Goal: Task Accomplishment & Management: Complete application form

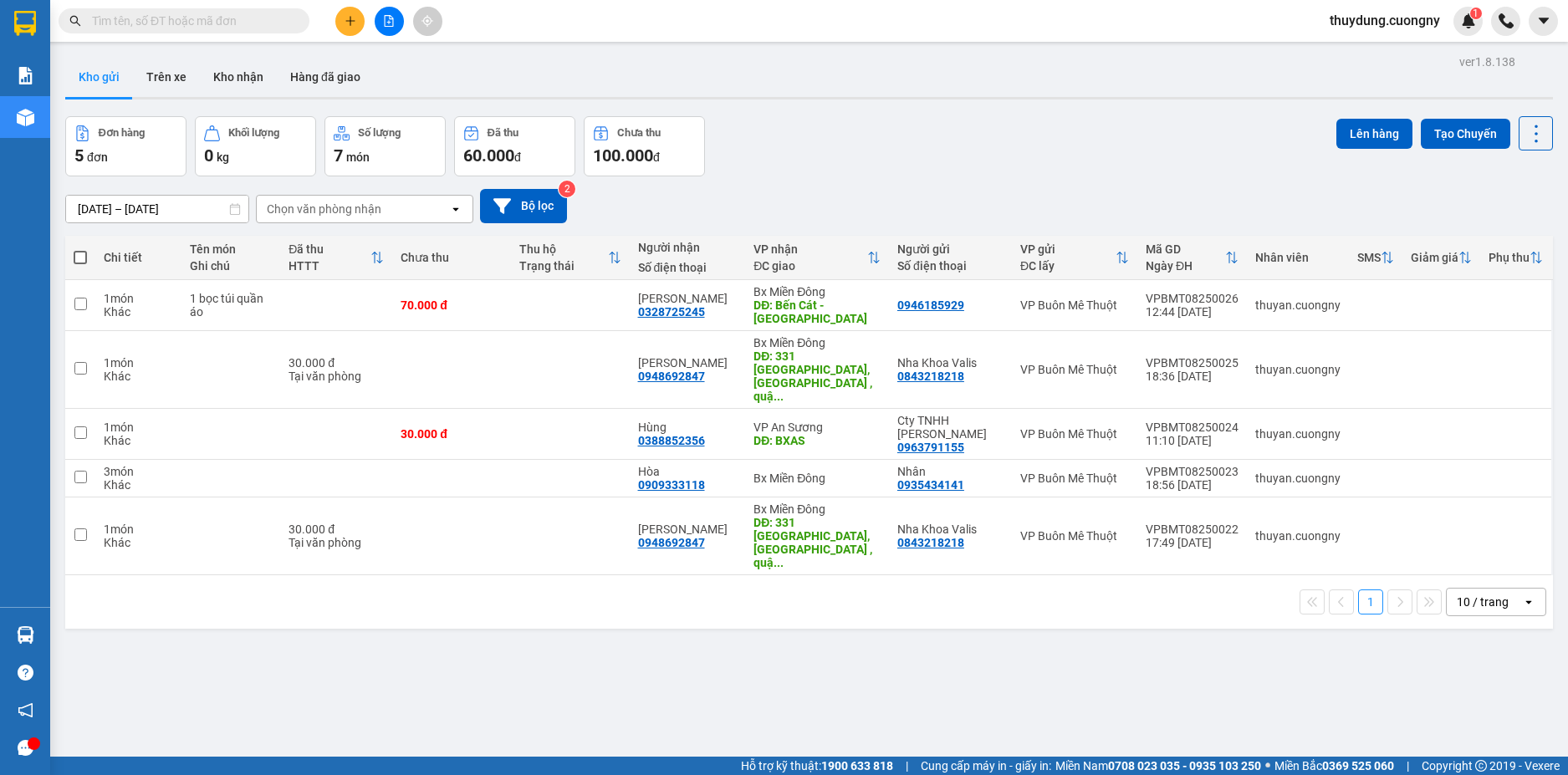
click at [128, 19] on input "text" at bounding box center [190, 20] width 197 height 18
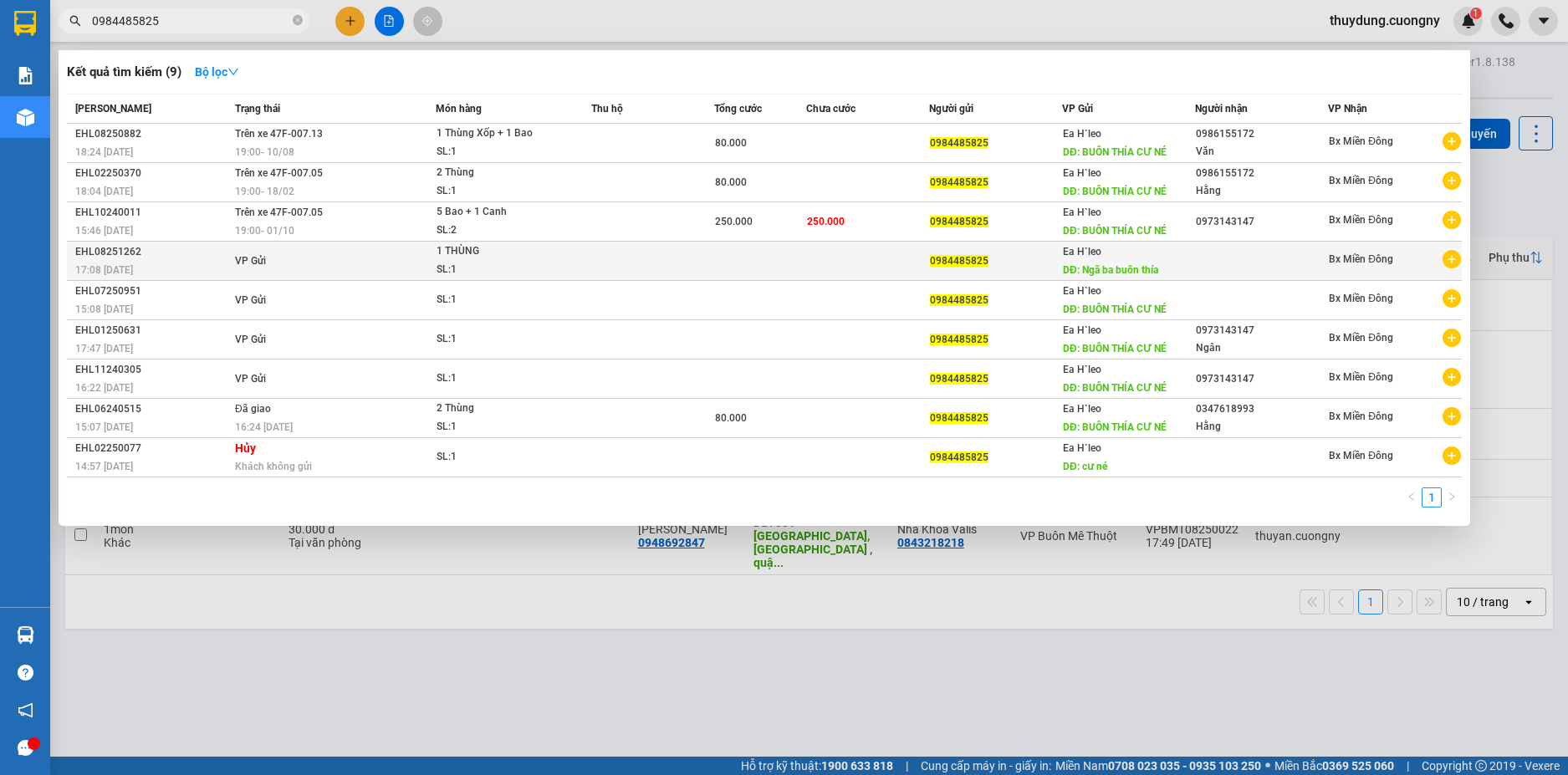
type input "0984485825"
click at [293, 265] on td "VP Gửi" at bounding box center [333, 261] width 205 height 40
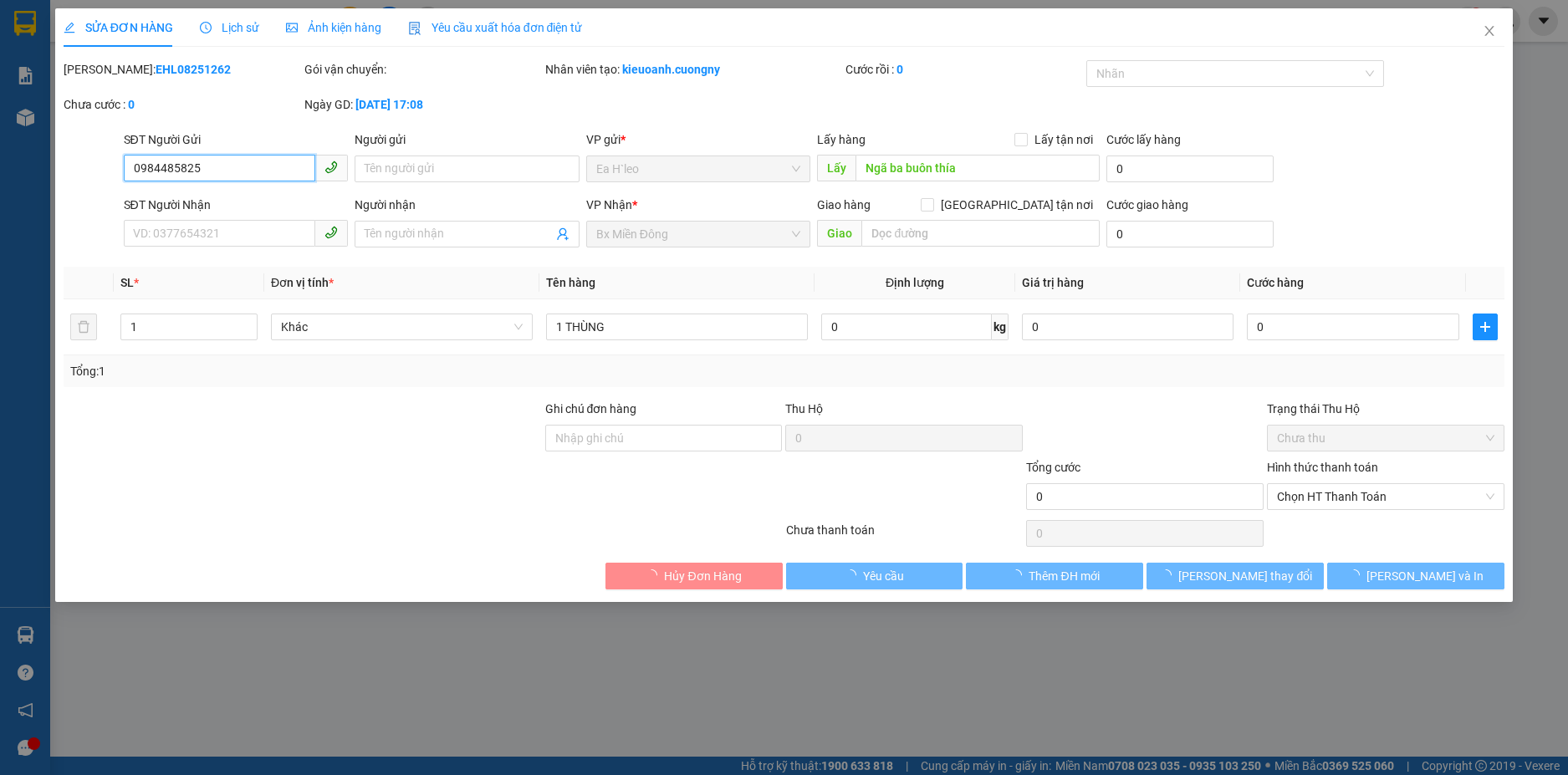
type input "0984485825"
type input "Ngã ba buôn thía"
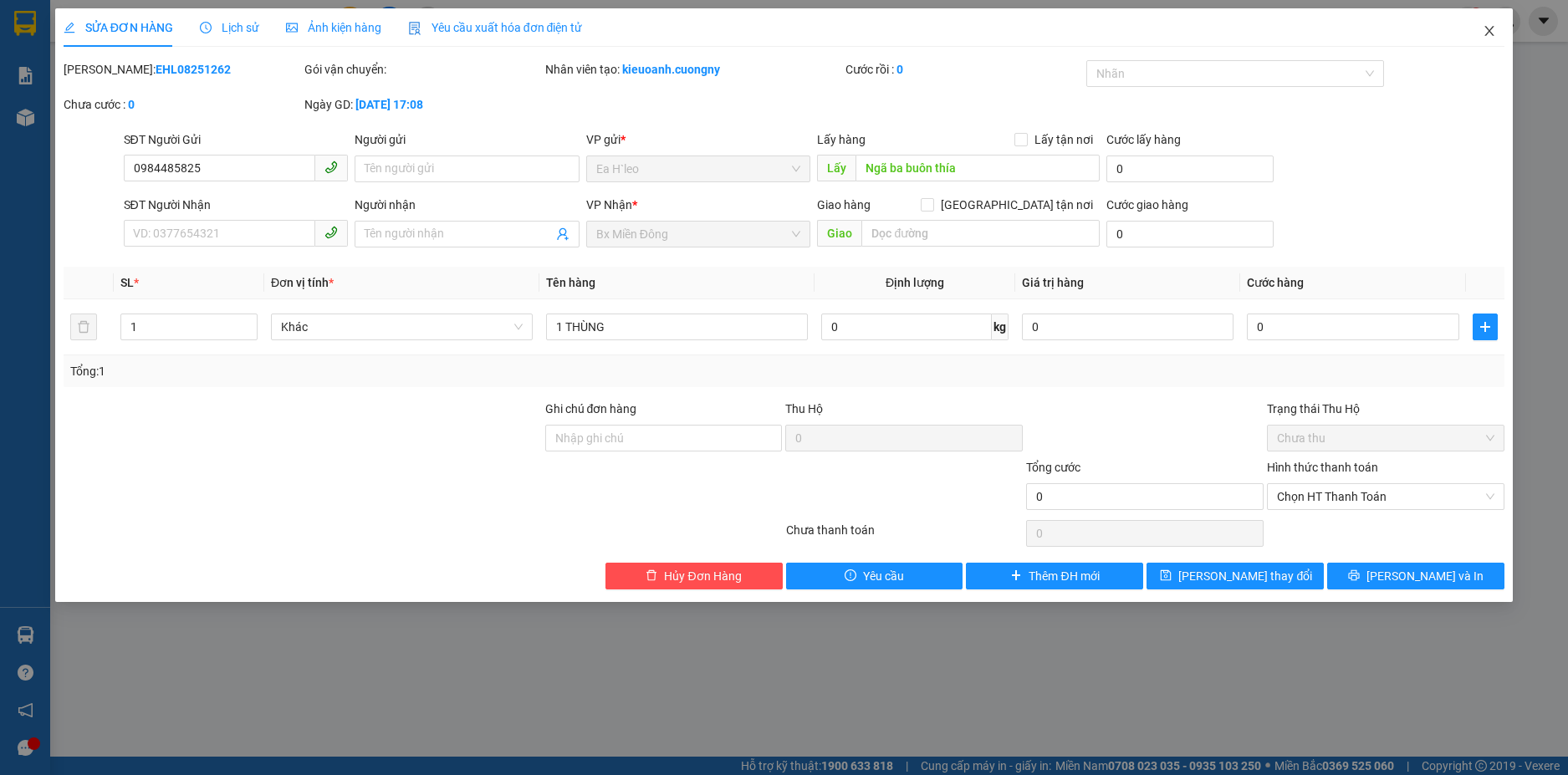
click at [1494, 25] on icon "close" at bounding box center [1490, 31] width 14 height 14
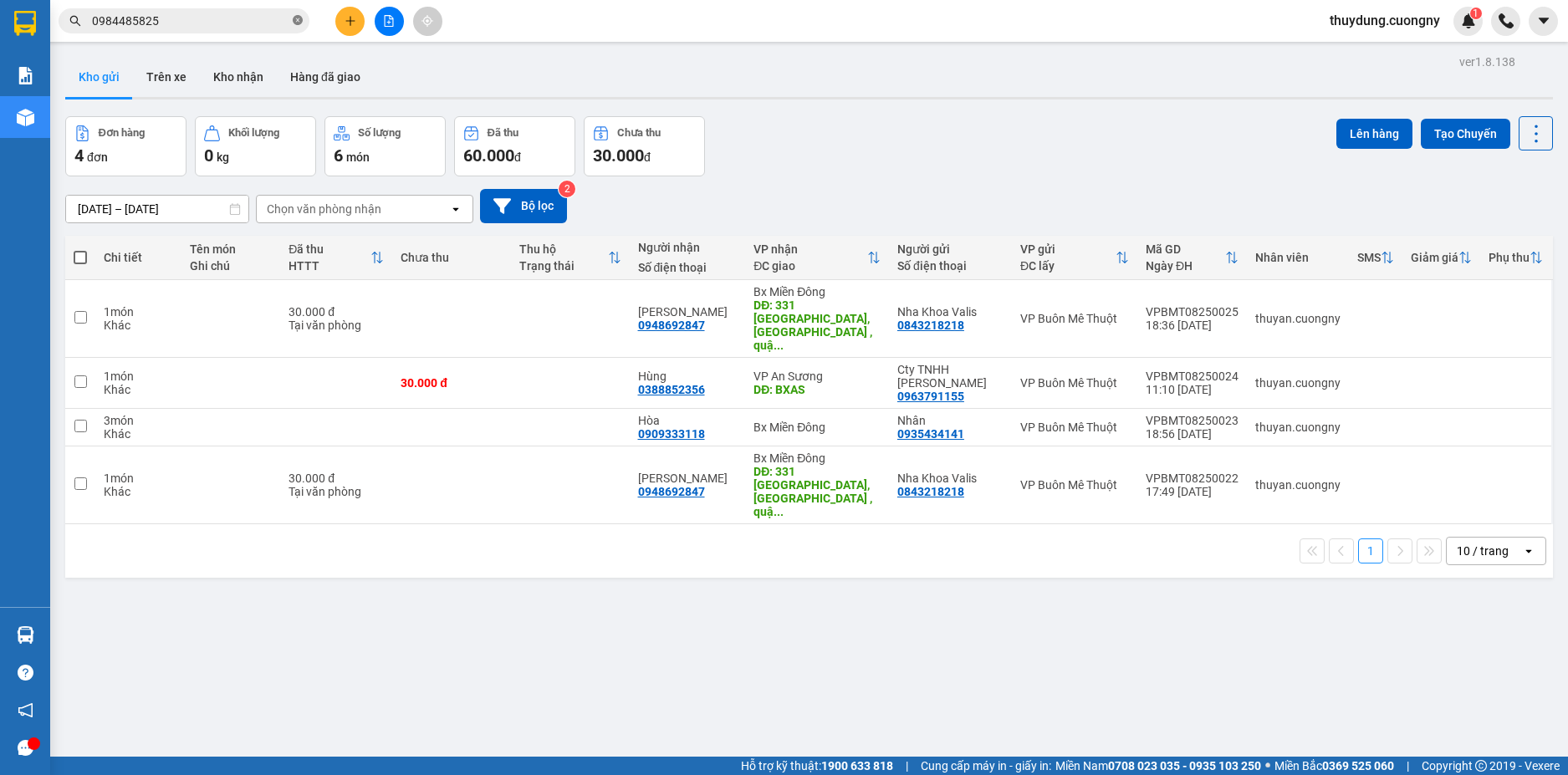
click at [299, 15] on span at bounding box center [298, 21] width 10 height 15
click at [242, 22] on input "text" at bounding box center [190, 20] width 197 height 18
paste input "0393437723"
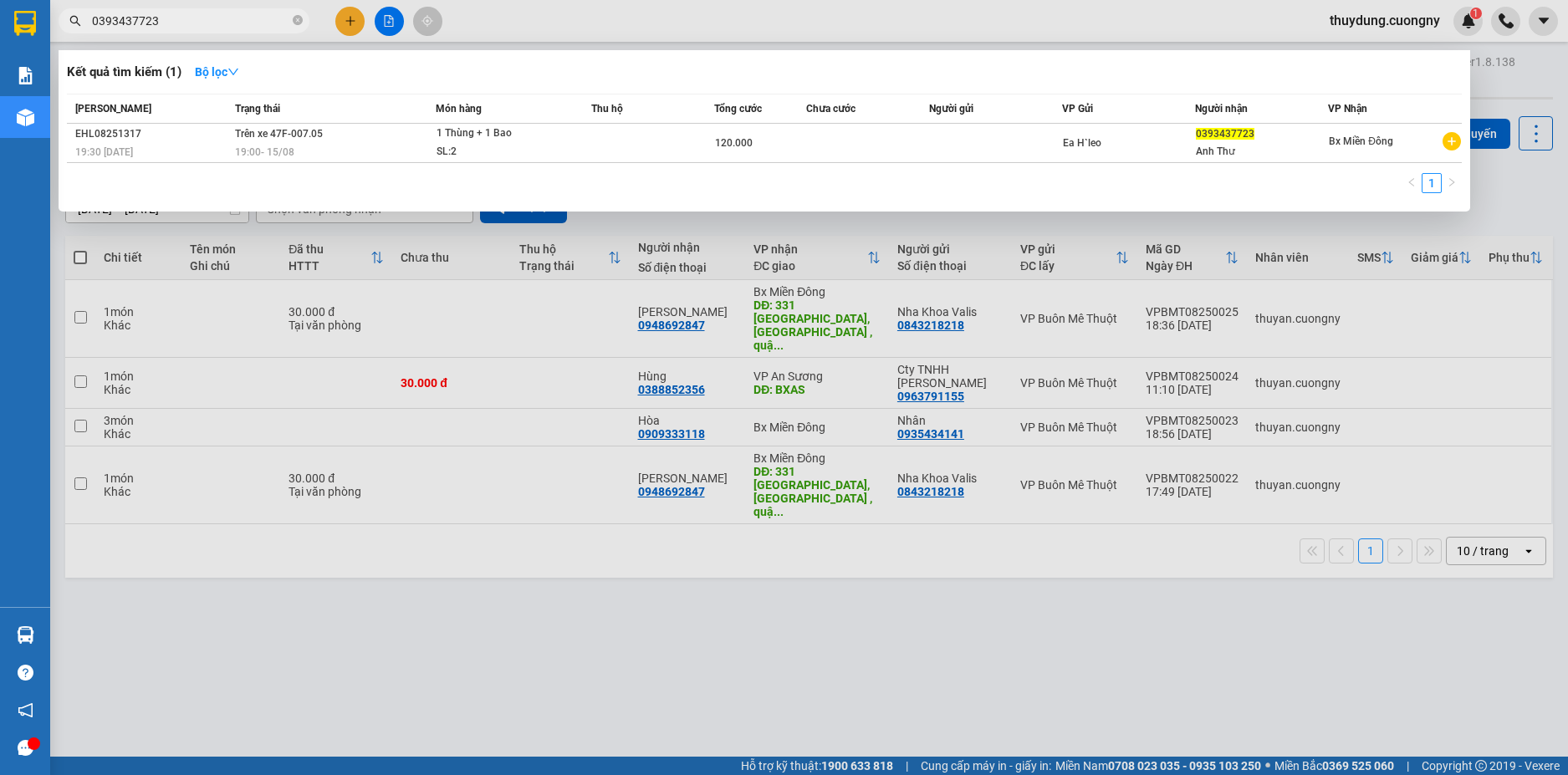
type input "0393437723"
drag, startPoint x: 293, startPoint y: 632, endPoint x: 296, endPoint y: 616, distance: 16.3
click at [295, 632] on div at bounding box center [784, 388] width 1568 height 775
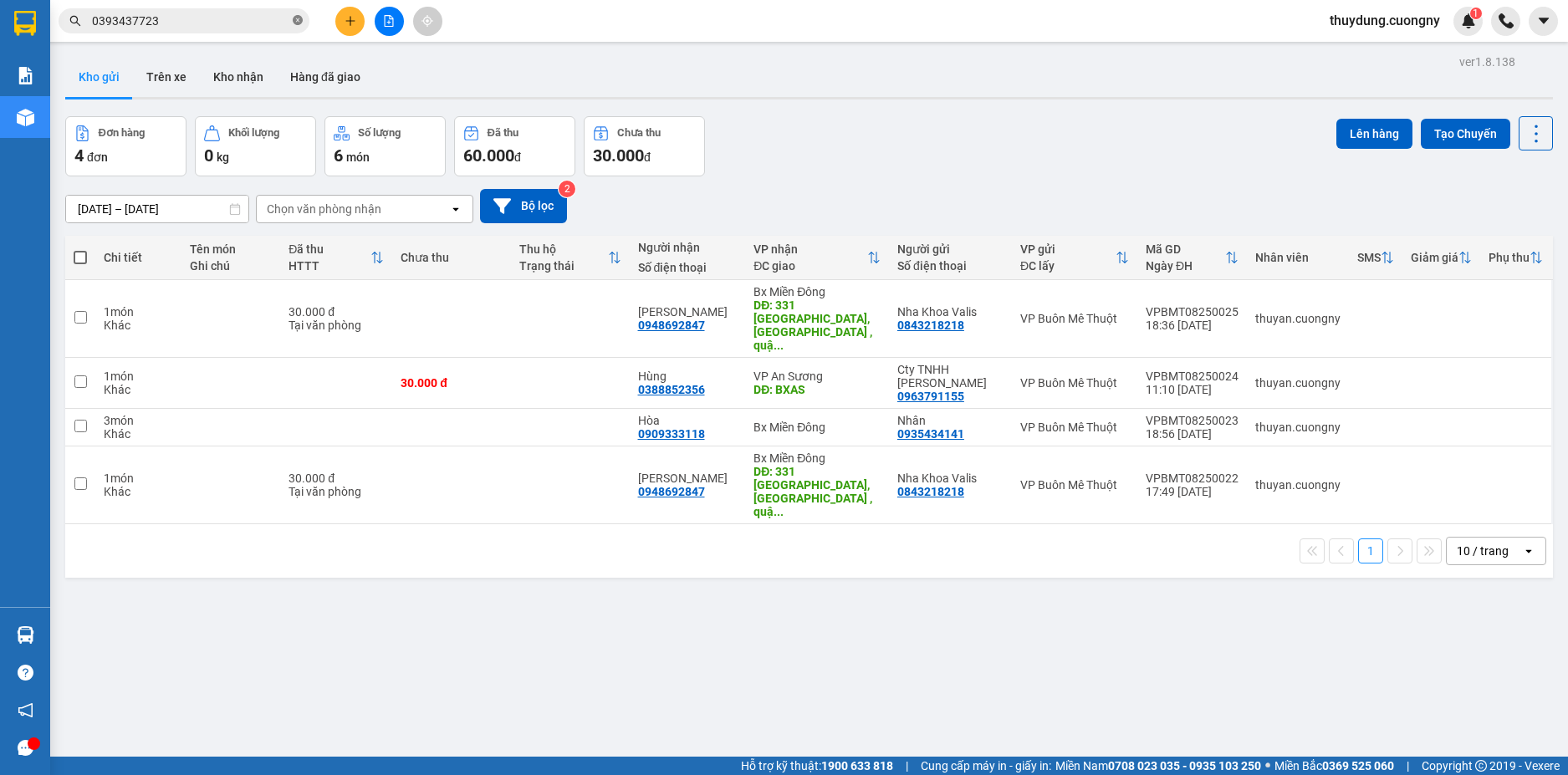
click at [296, 22] on icon "close-circle" at bounding box center [298, 20] width 10 height 10
click at [163, 23] on input "text" at bounding box center [190, 20] width 197 height 18
paste input "0984485825"
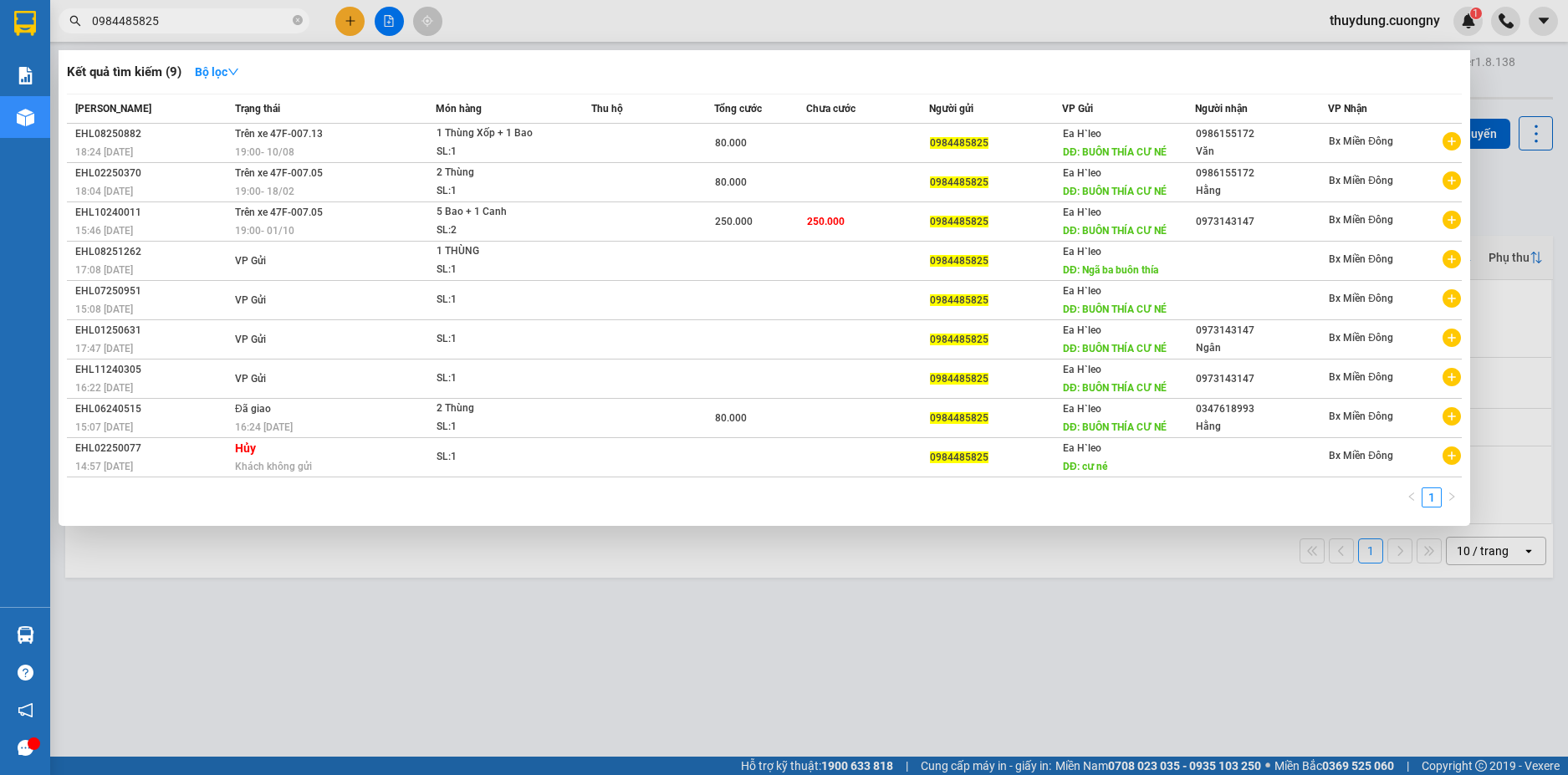
type input "0984485825"
click at [296, 21] on icon "close-circle" at bounding box center [298, 20] width 10 height 10
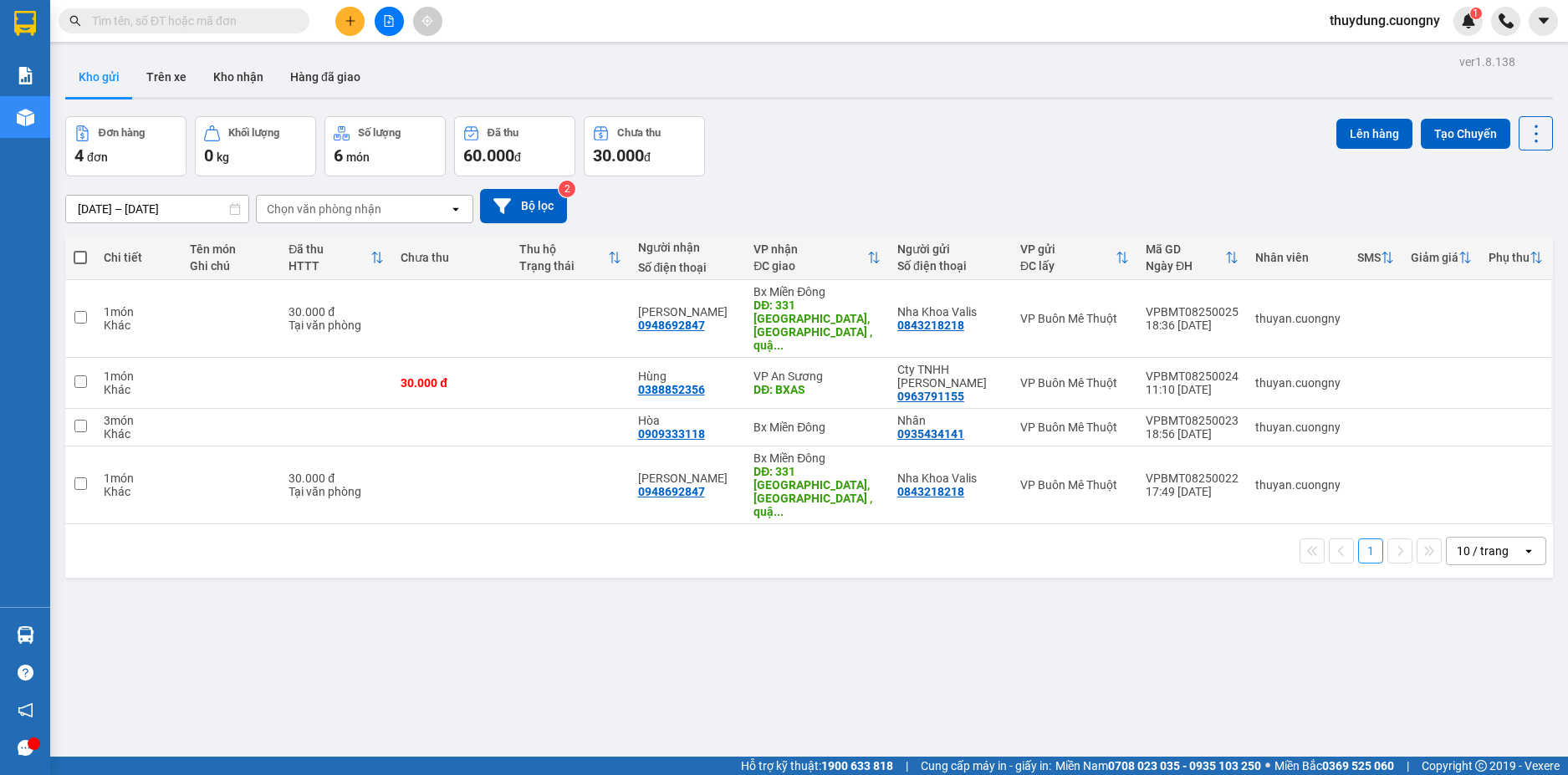
click at [192, 21] on input "text" at bounding box center [190, 20] width 197 height 18
paste input "0984485825"
type input "0984485825"
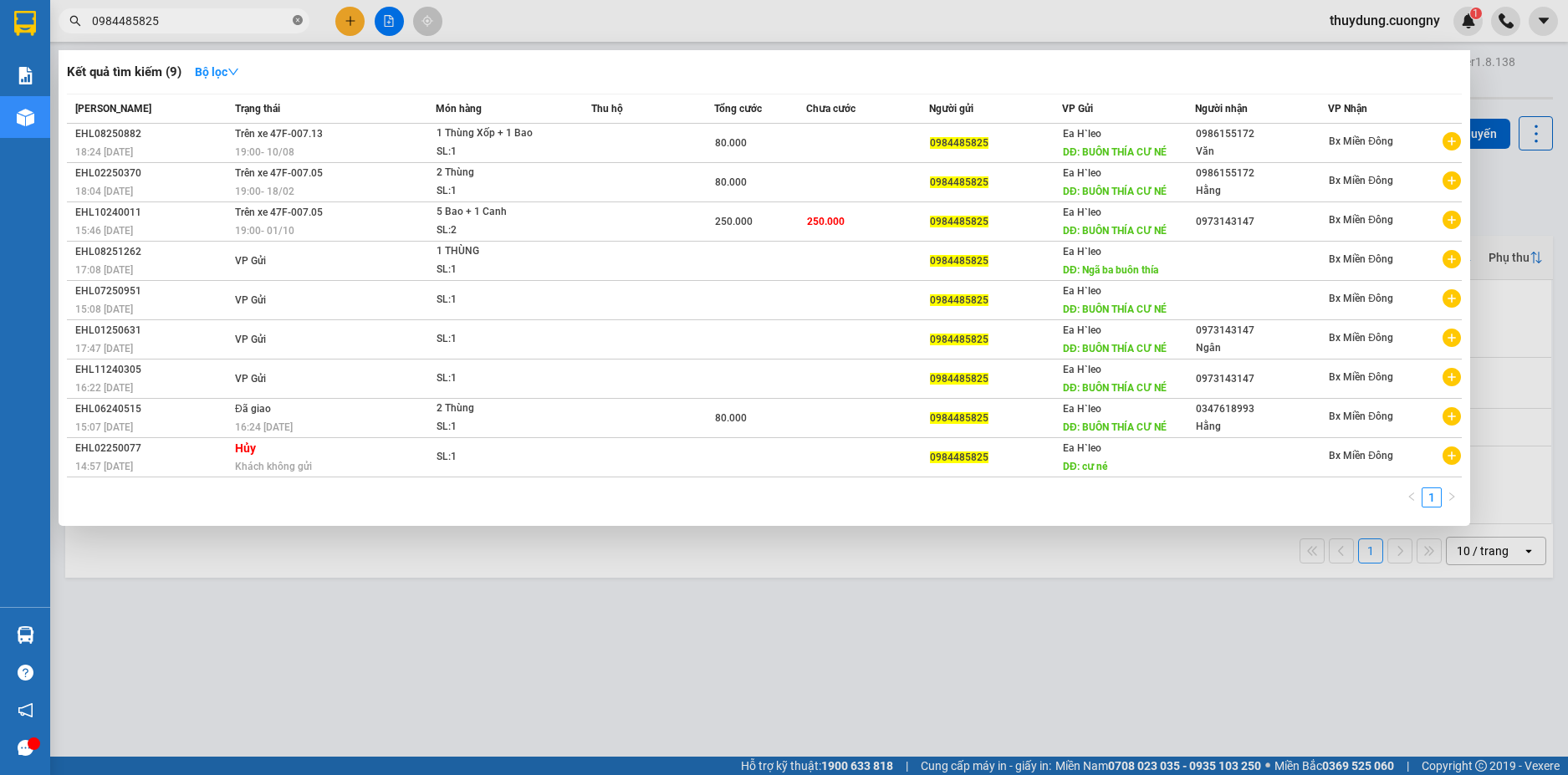
click at [300, 21] on icon "close-circle" at bounding box center [298, 20] width 10 height 10
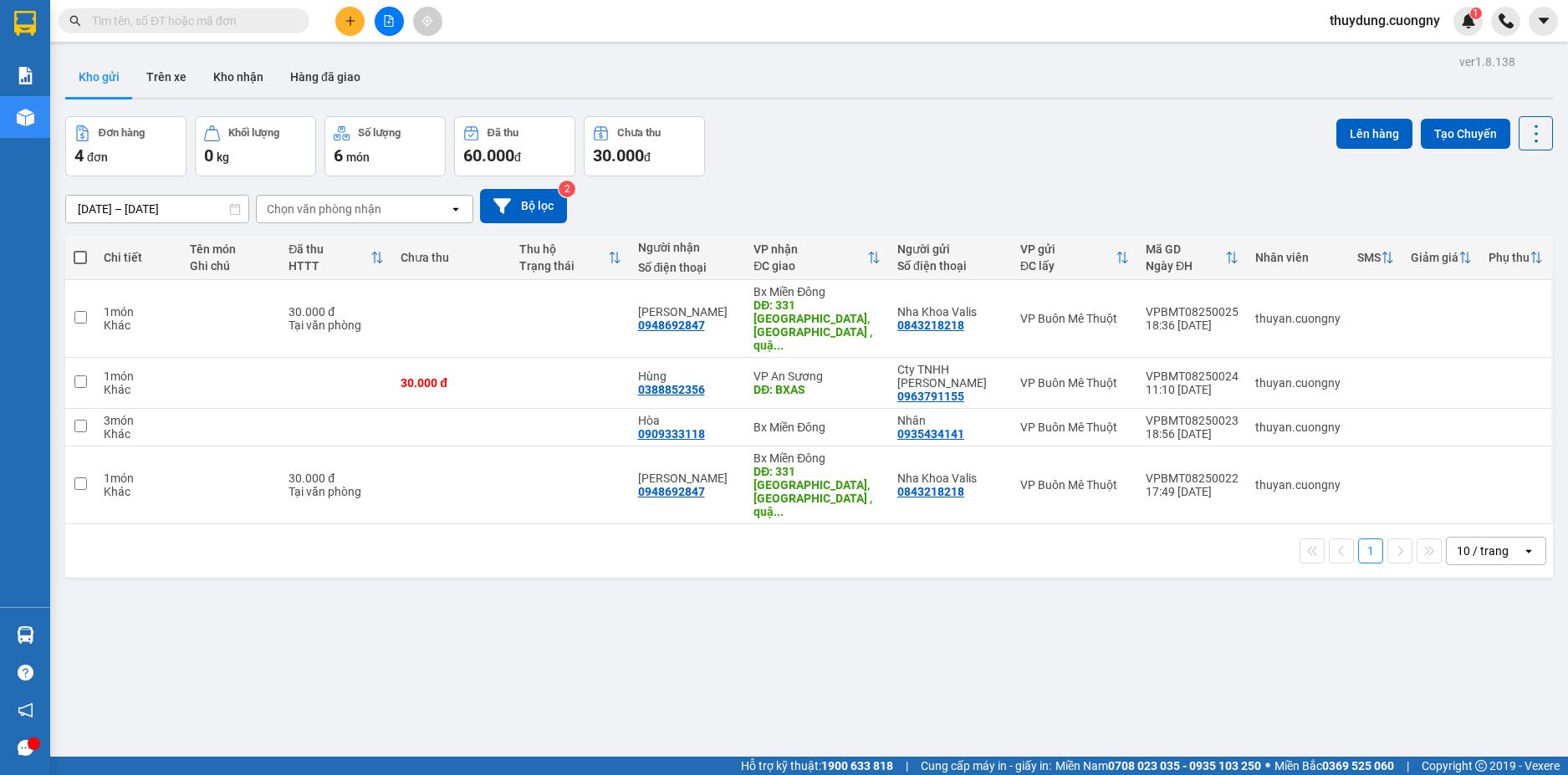
click at [209, 22] on input "text" at bounding box center [190, 20] width 197 height 18
paste input "0984485825"
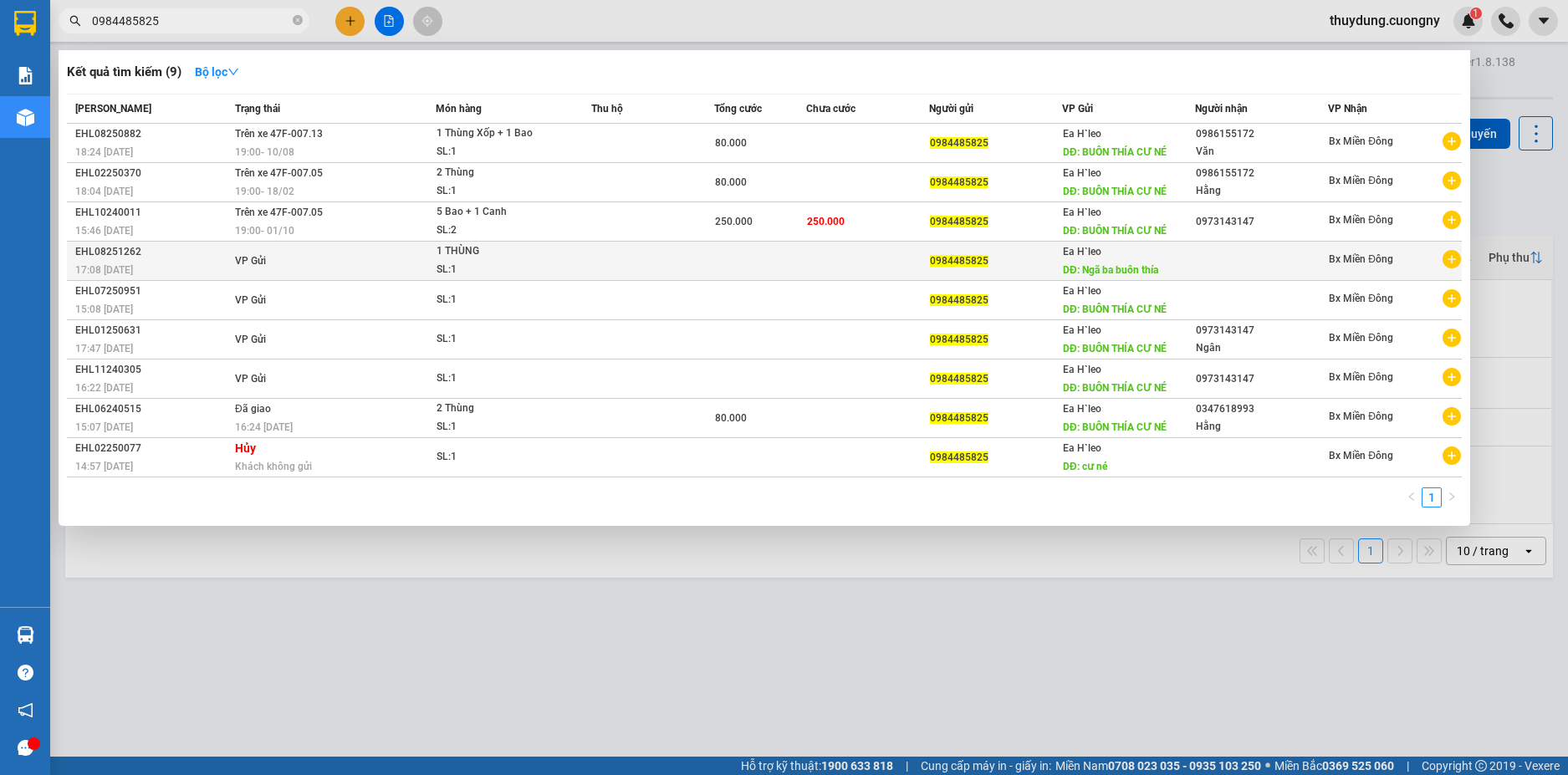
type input "0984485825"
click at [245, 264] on span "VP Gửi" at bounding box center [250, 261] width 31 height 12
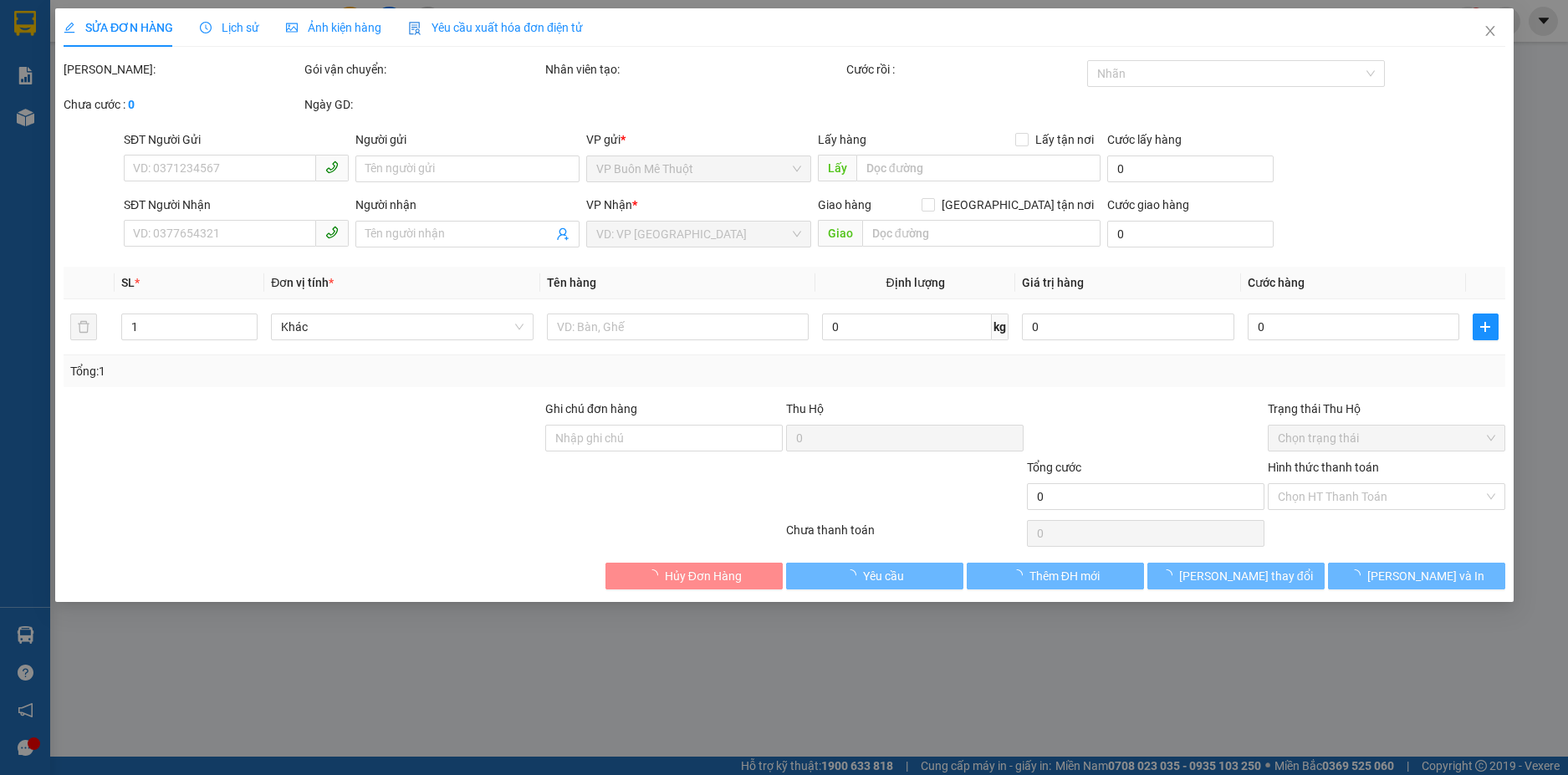
type input "0984485825"
type input "Ngã ba buôn thía"
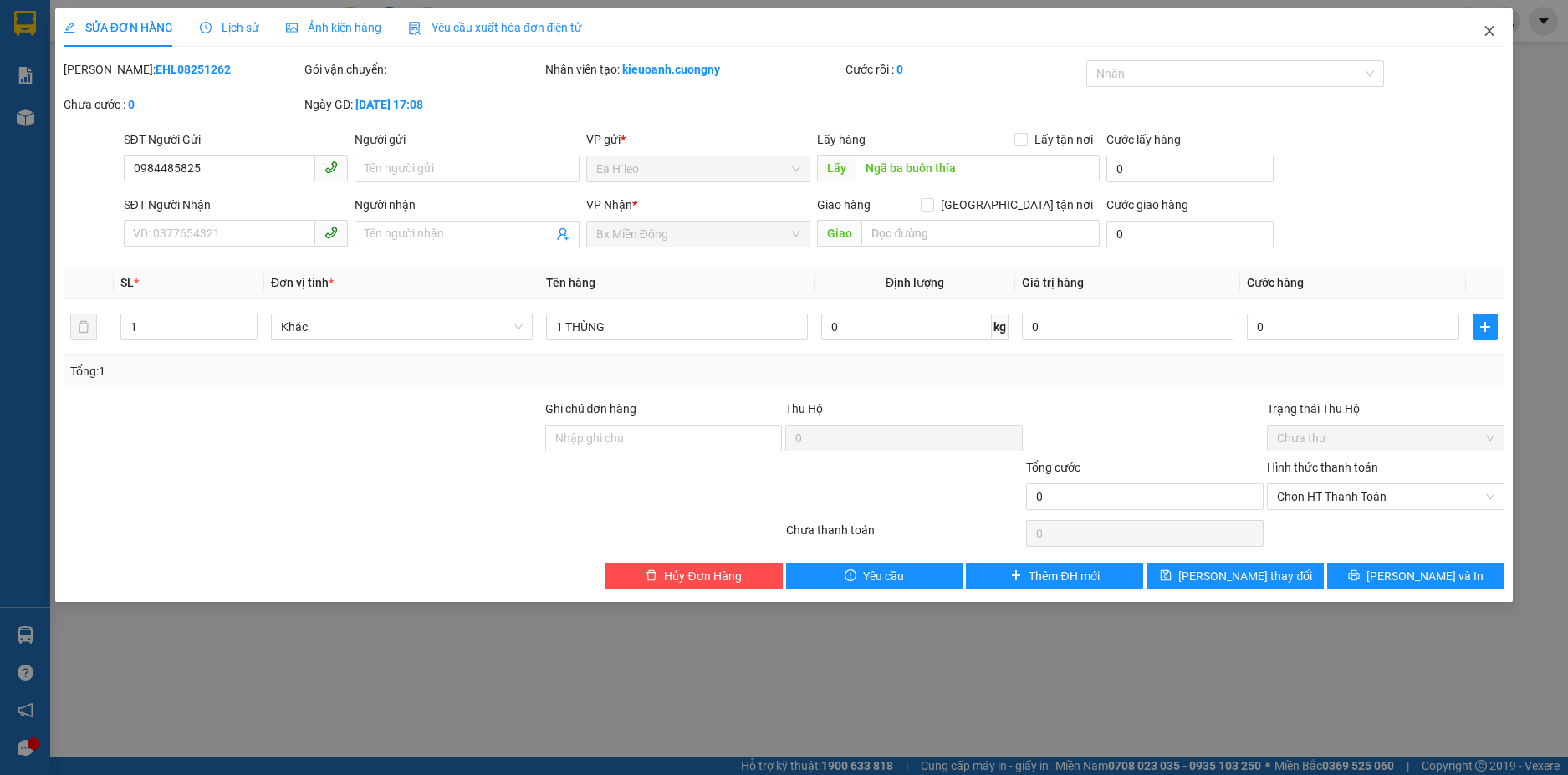
click at [1480, 34] on span "Close" at bounding box center [1489, 32] width 46 height 46
